Goal: Information Seeking & Learning: Understand process/instructions

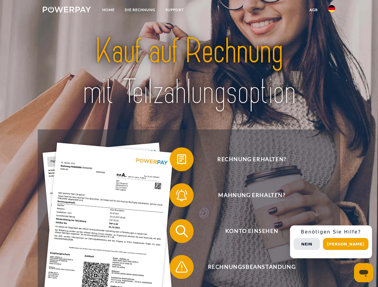
click at [67, 10] on img at bounding box center [67, 10] width 48 height 6
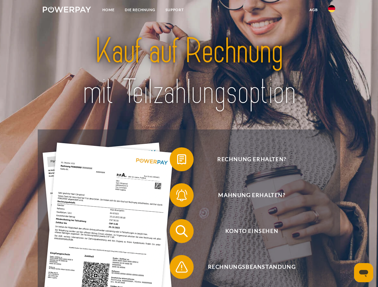
click at [331, 10] on img at bounding box center [331, 8] width 7 height 7
click at [313, 10] on link "agb" at bounding box center [313, 9] width 19 height 11
click at [177, 161] on span at bounding box center [173, 159] width 30 height 30
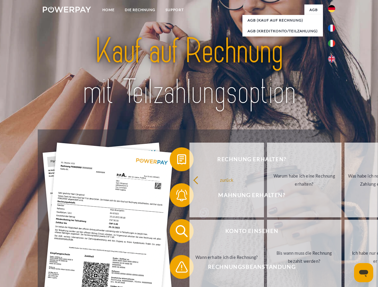
click at [177, 196] on span at bounding box center [173, 195] width 30 height 30
click at [267, 232] on link "Bis wann muss die Rechnung bezahlt werden?" at bounding box center [304, 257] width 74 height 75
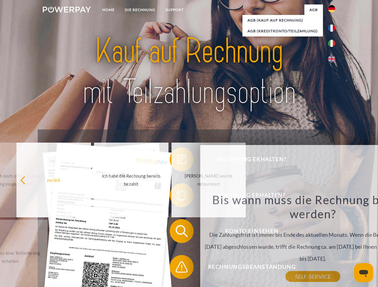
click at [203, 268] on div "Bis wann muss die Rechnung bezahlt werden? Die Zahlungsfrist ist immer bis Ende…" at bounding box center [312, 235] width 218 height 84
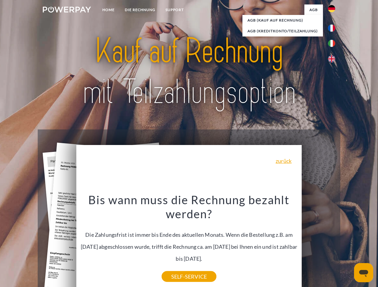
click at [333, 242] on div "Rechnung erhalten? Mahnung erhalten? Konto einsehen" at bounding box center [189, 248] width 302 height 239
click at [318, 243] on span "Konto einsehen" at bounding box center [251, 231] width 147 height 24
click at [348, 244] on header "Home DIE RECHNUNG SUPPORT" at bounding box center [189, 206] width 378 height 413
